Goal: Check status: Check status

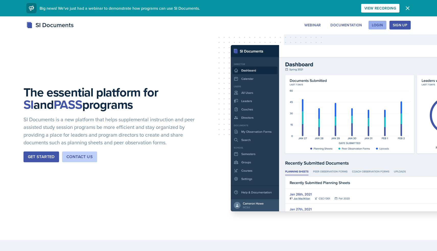
click at [379, 27] on div "Login" at bounding box center [377, 25] width 11 height 4
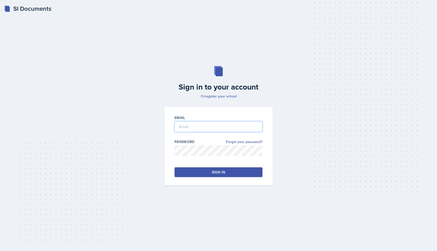
type input "[EMAIL_ADDRESS][DOMAIN_NAME]"
click at [216, 173] on div "Sign in" at bounding box center [218, 172] width 13 height 5
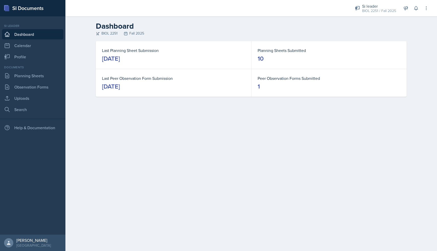
click at [120, 57] on div "[DATE]" at bounding box center [111, 58] width 18 height 8
click at [26, 75] on link "Planning Sheets" at bounding box center [32, 76] width 61 height 10
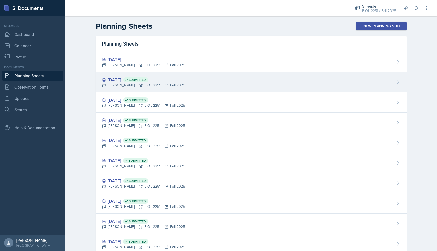
click at [164, 81] on div "[DATE] Submitted" at bounding box center [143, 79] width 83 height 7
